Goal: Task Accomplishment & Management: Complete application form

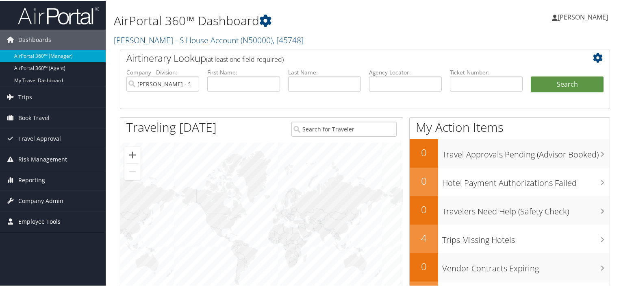
click at [35, 221] on span "Employee Tools" at bounding box center [39, 221] width 42 height 20
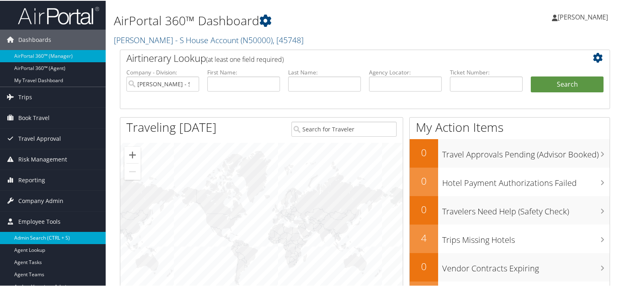
scroll to position [81, 0]
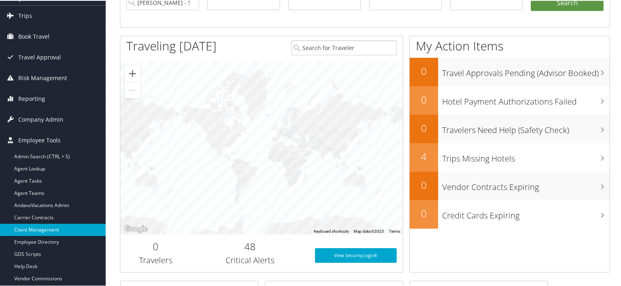
click at [53, 226] on link "Client Management" at bounding box center [53, 229] width 106 height 12
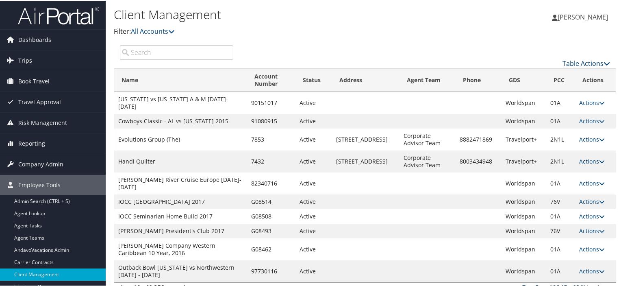
click at [605, 59] on icon at bounding box center [607, 62] width 7 height 7
click at [529, 74] on link "Add Client" at bounding box center [559, 75] width 107 height 14
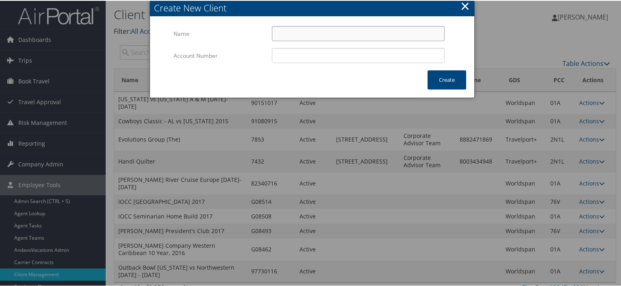
click at [326, 30] on input "Name" at bounding box center [358, 32] width 173 height 15
type input "Khady Thiam - Travel Made International"
type input "K10000"
click at [439, 71] on button "Create" at bounding box center [447, 78] width 39 height 19
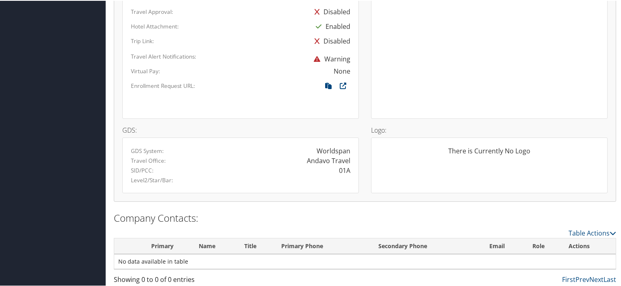
scroll to position [486, 0]
click at [590, 231] on link "Table Actions" at bounding box center [593, 231] width 48 height 9
click at [549, 219] on div at bounding box center [312, 143] width 624 height 286
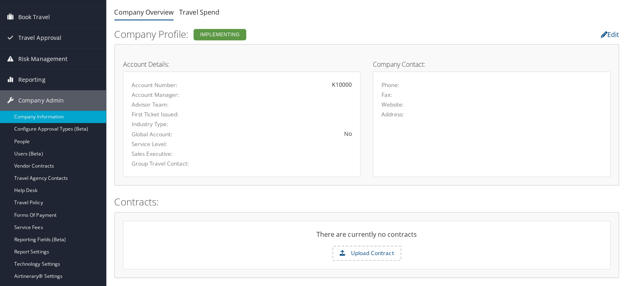
scroll to position [0, 0]
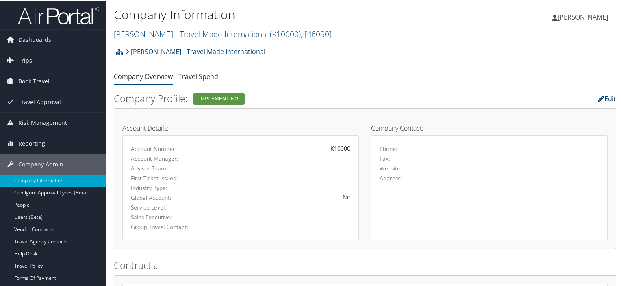
click at [608, 97] on link "Edit" at bounding box center [607, 97] width 18 height 9
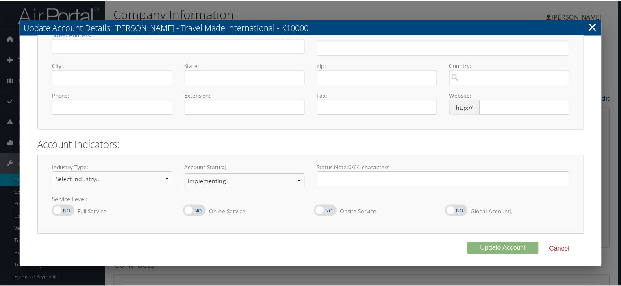
scroll to position [95, 0]
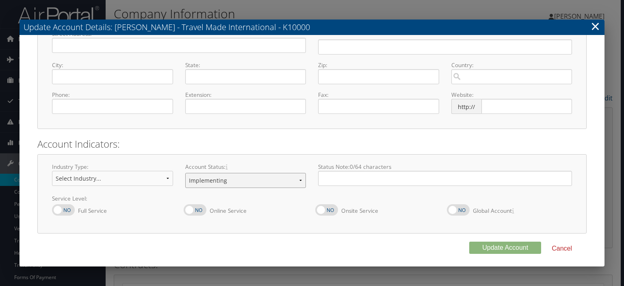
click at [300, 182] on select "Offboarding At Risk Inactive Active Implementing" at bounding box center [245, 180] width 121 height 15
select select "8"
click at [185, 173] on select "Offboarding At Risk Inactive Active Implementing" at bounding box center [245, 180] width 121 height 15
click at [488, 246] on button "Update Account" at bounding box center [505, 247] width 72 height 12
